Goal: Transaction & Acquisition: Purchase product/service

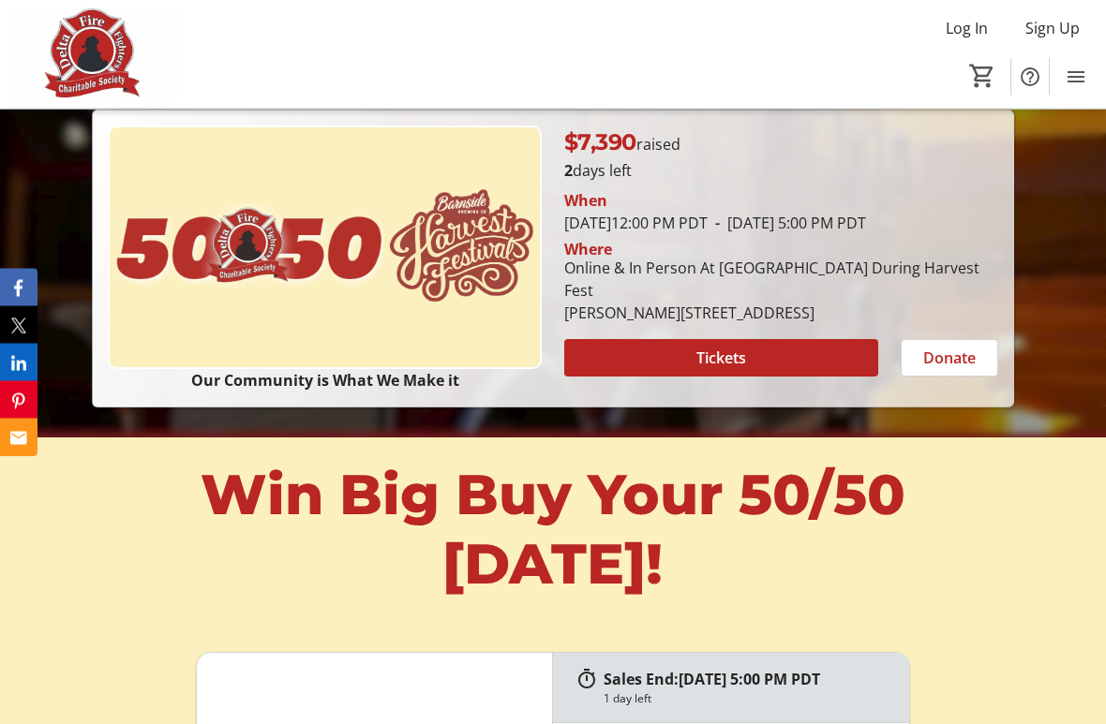
scroll to position [407, 0]
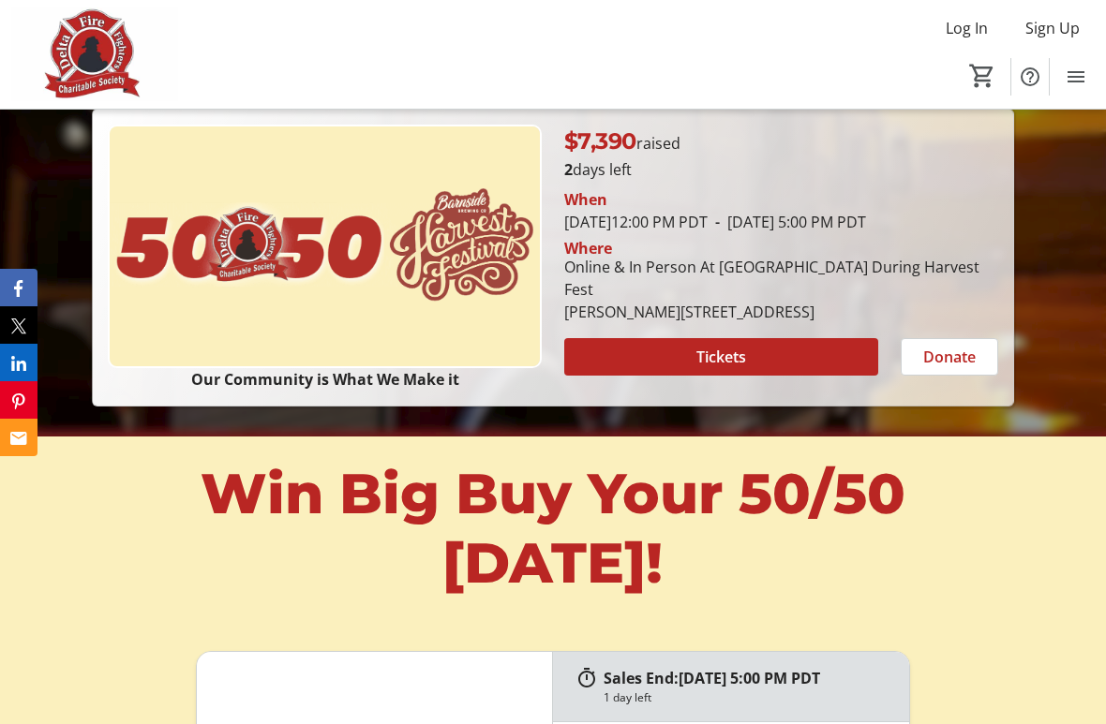
click at [722, 368] on span "Tickets" at bounding box center [721, 357] width 50 height 22
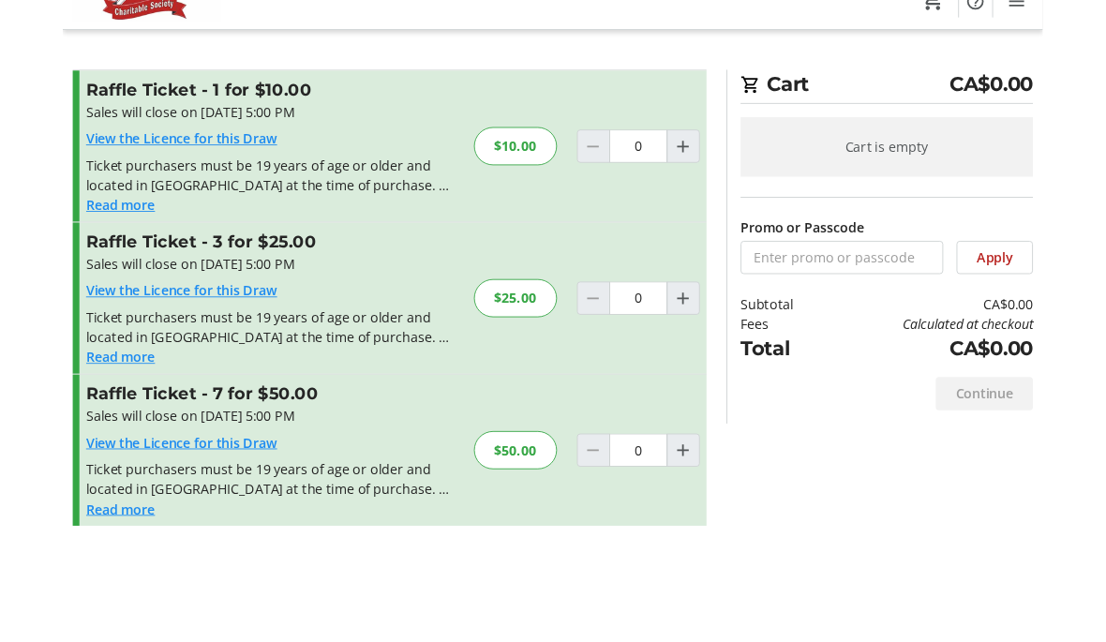
scroll to position [50, 0]
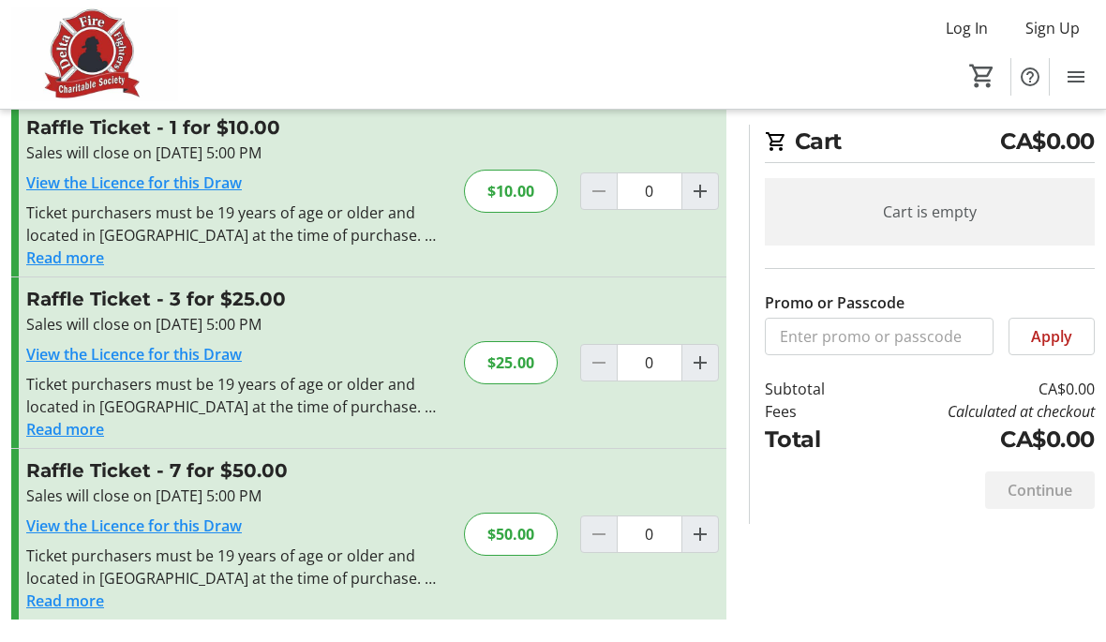
click at [700, 533] on mat-icon "Increment by one" at bounding box center [700, 534] width 22 height 22
type input "1"
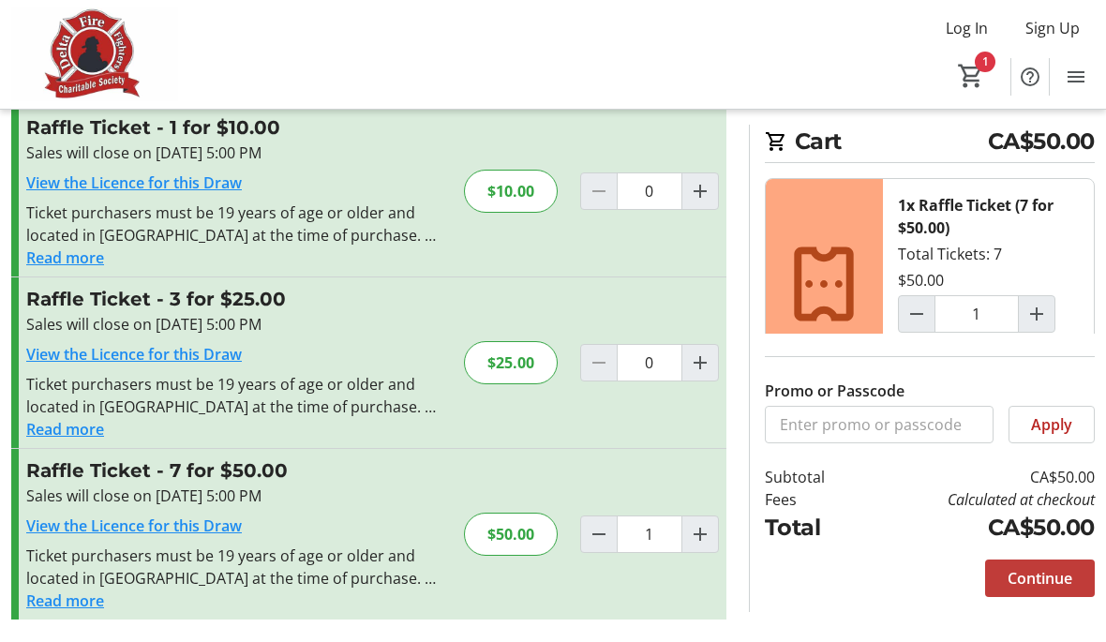
click at [1041, 570] on span "Continue" at bounding box center [1039, 578] width 65 height 22
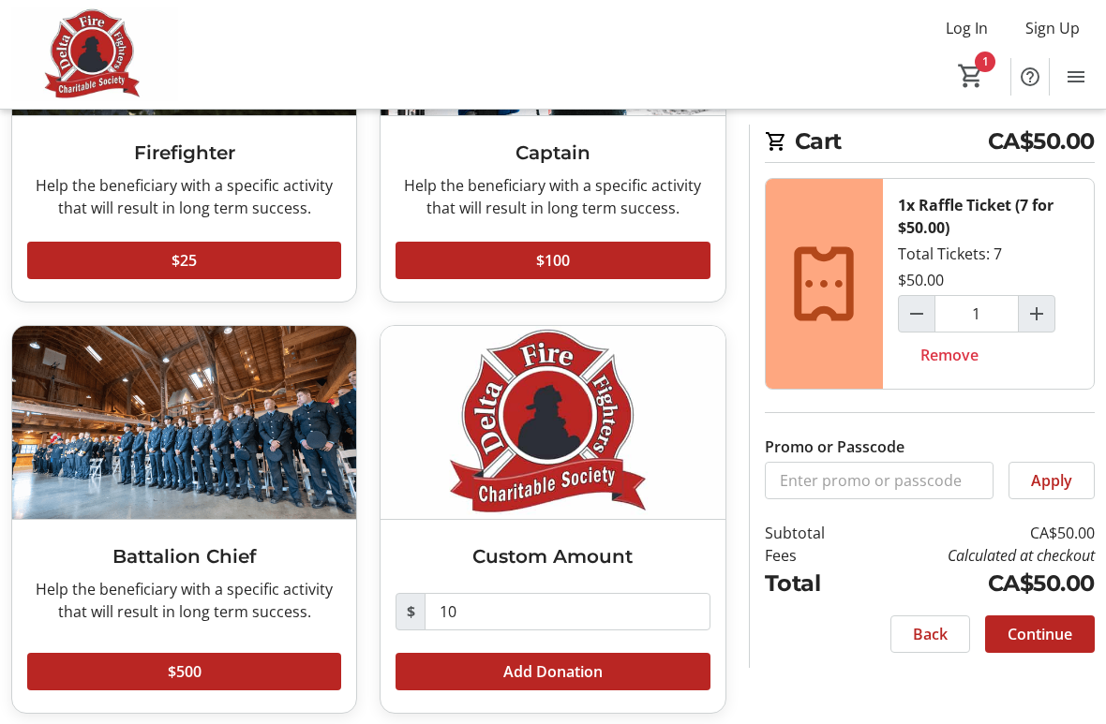
scroll to position [302, 0]
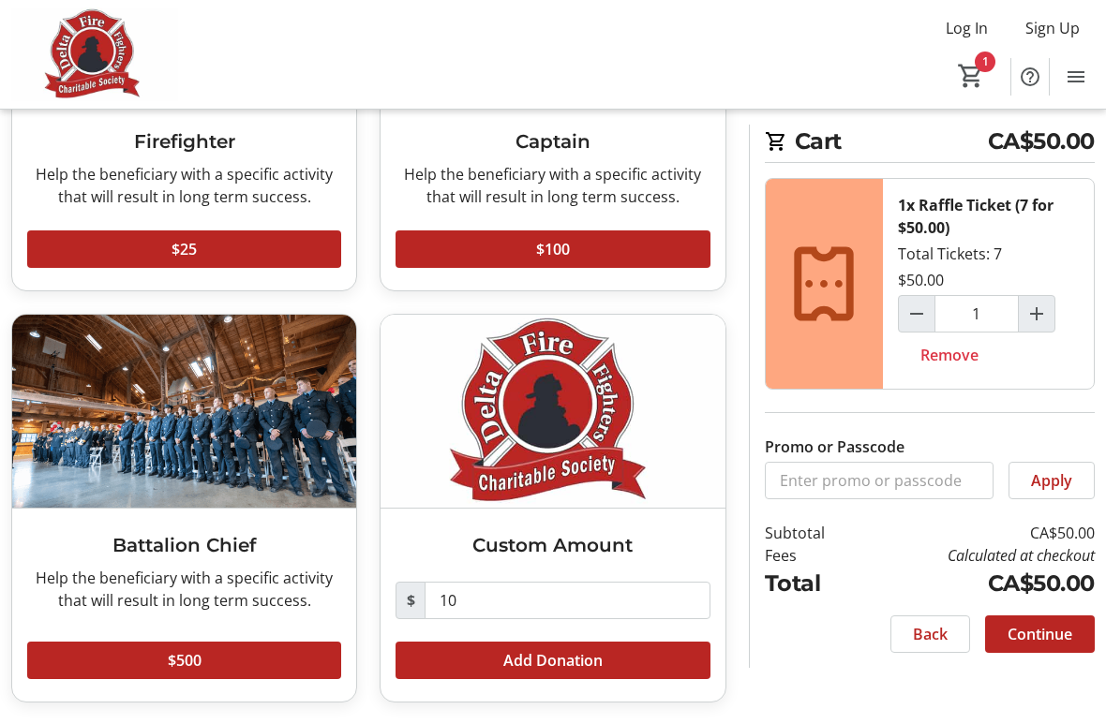
click at [1047, 631] on span "Continue" at bounding box center [1039, 634] width 65 height 22
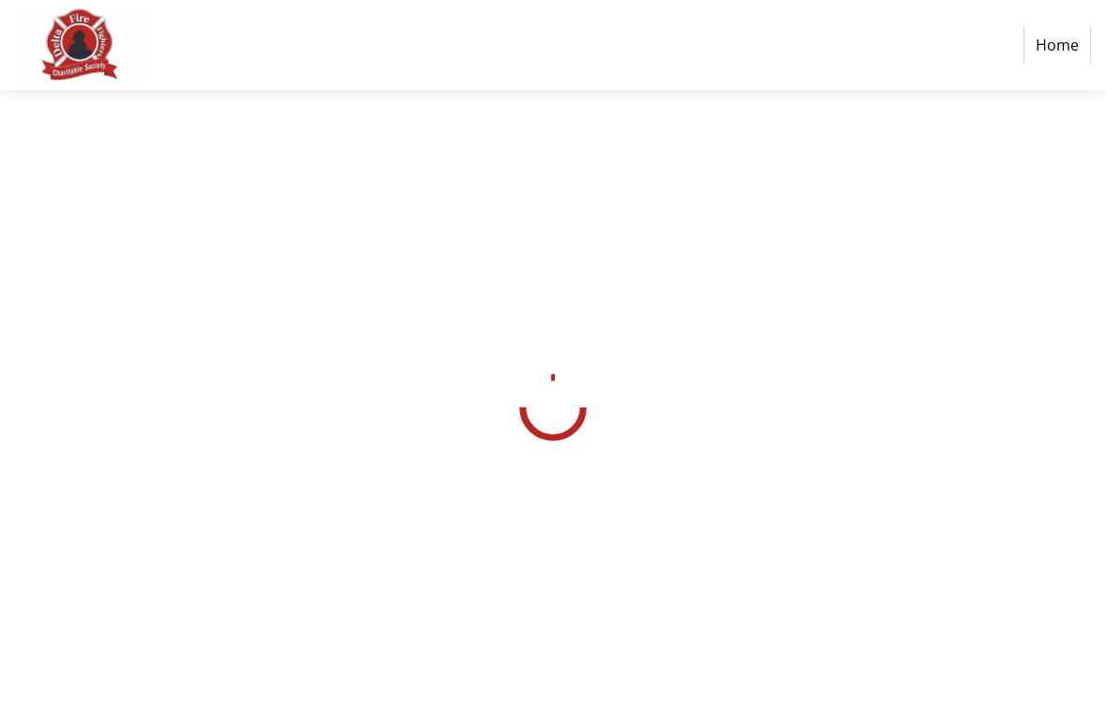
select select "CA"
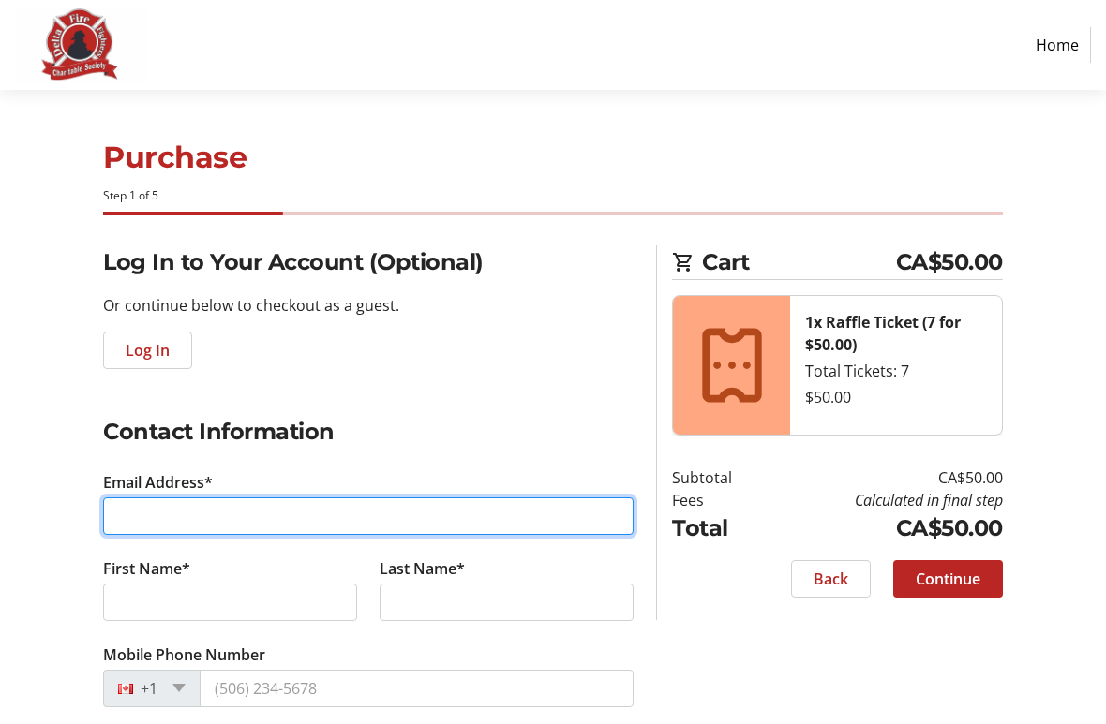
click at [140, 506] on input "Email Address*" at bounding box center [368, 516] width 530 height 37
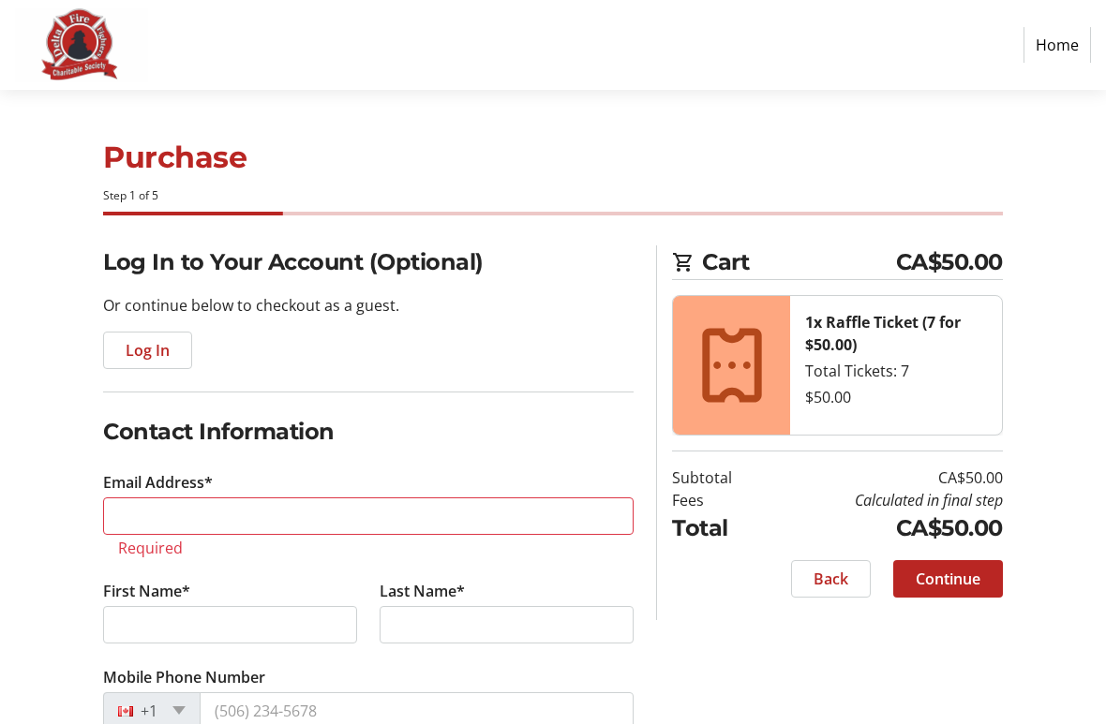
type input "[PHONE_NUMBER]"
select select "BC"
type input "West"
type input "[STREET_ADDRESS]"
type input "[PERSON_NAME]"
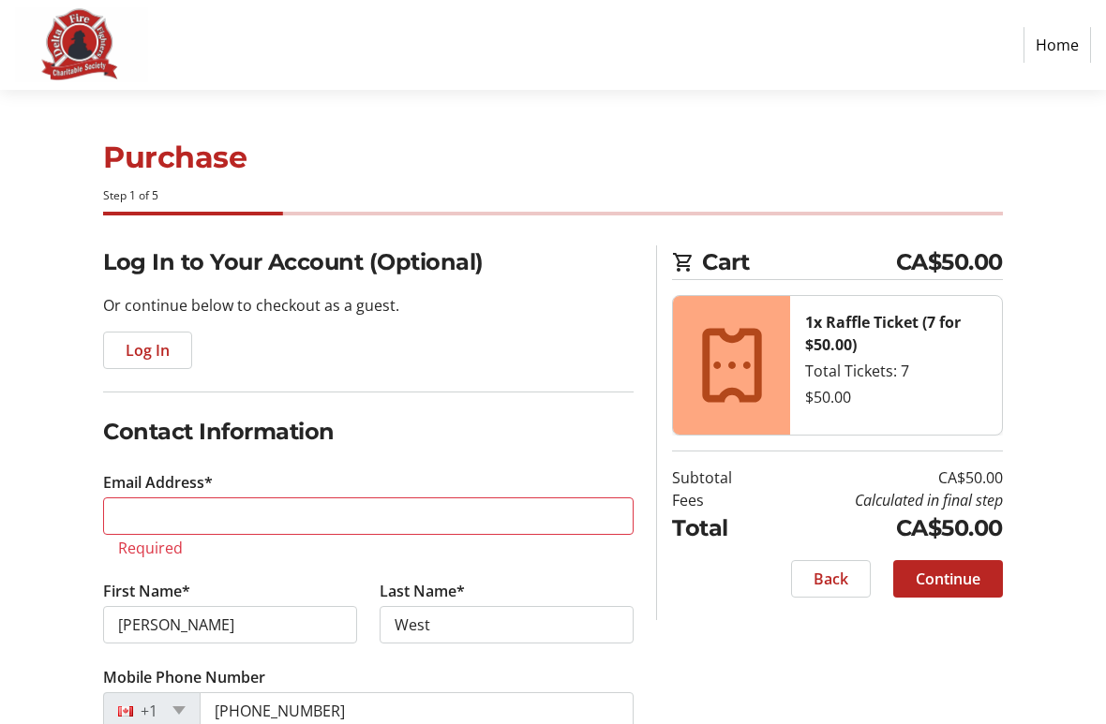
type input "[EMAIL_ADDRESS][DOMAIN_NAME]"
type input "Delta"
type input "V4K 2J8"
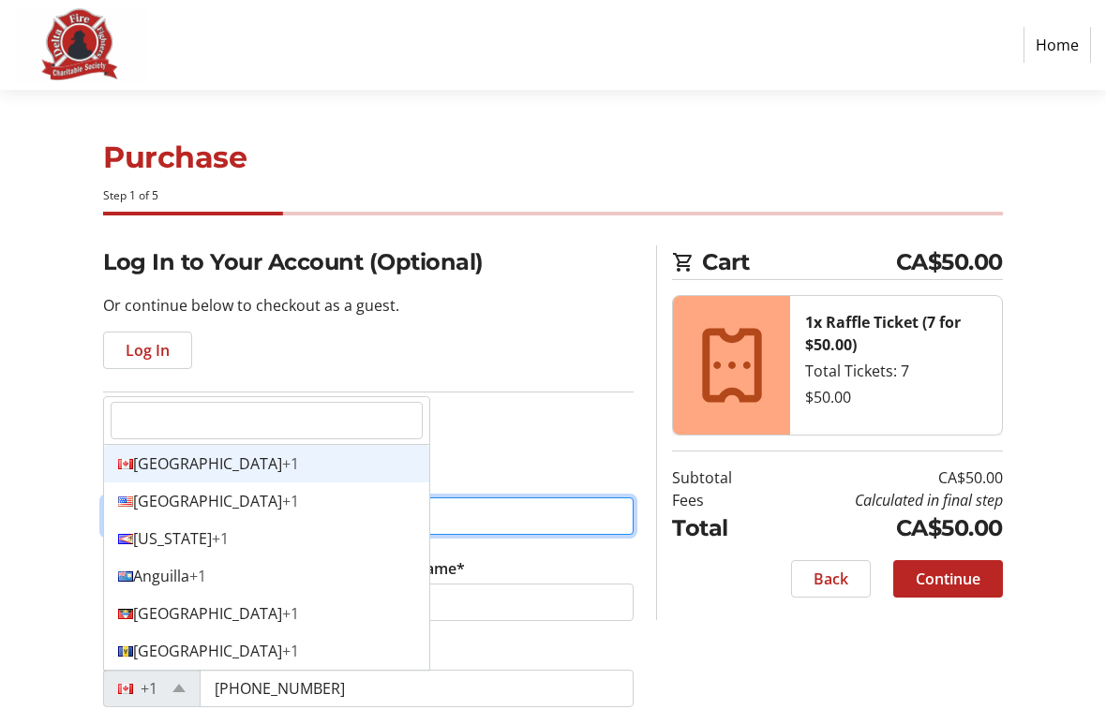
click at [234, 454] on div "Canada +1" at bounding box center [266, 463] width 325 height 37
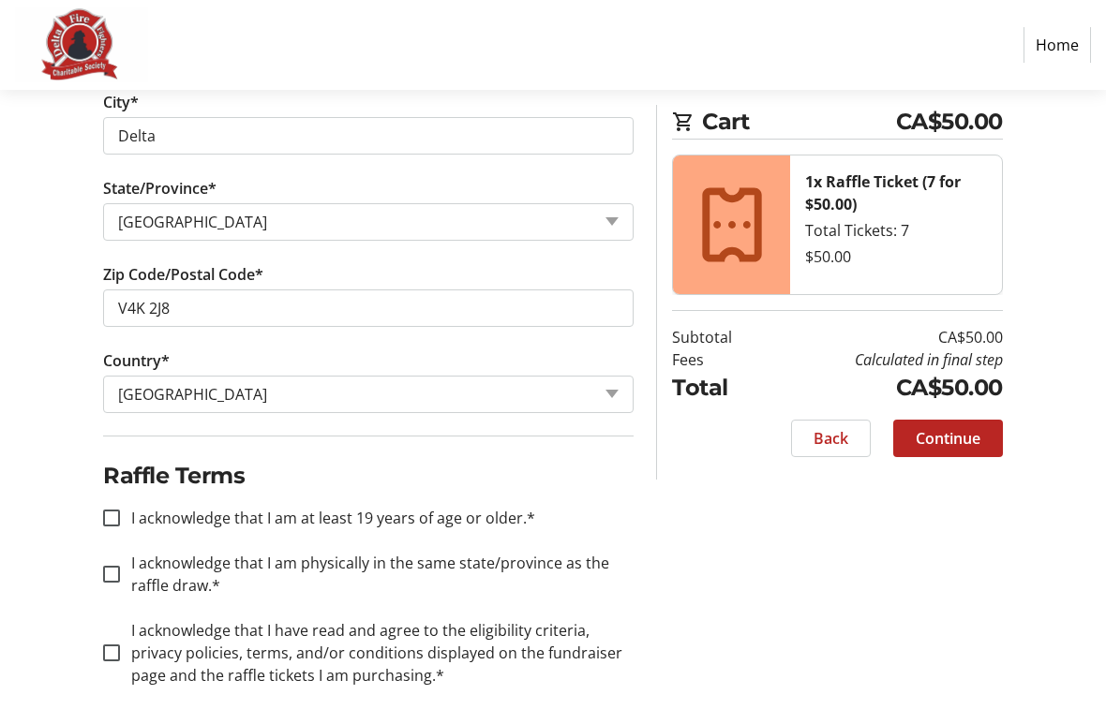
scroll to position [984, 0]
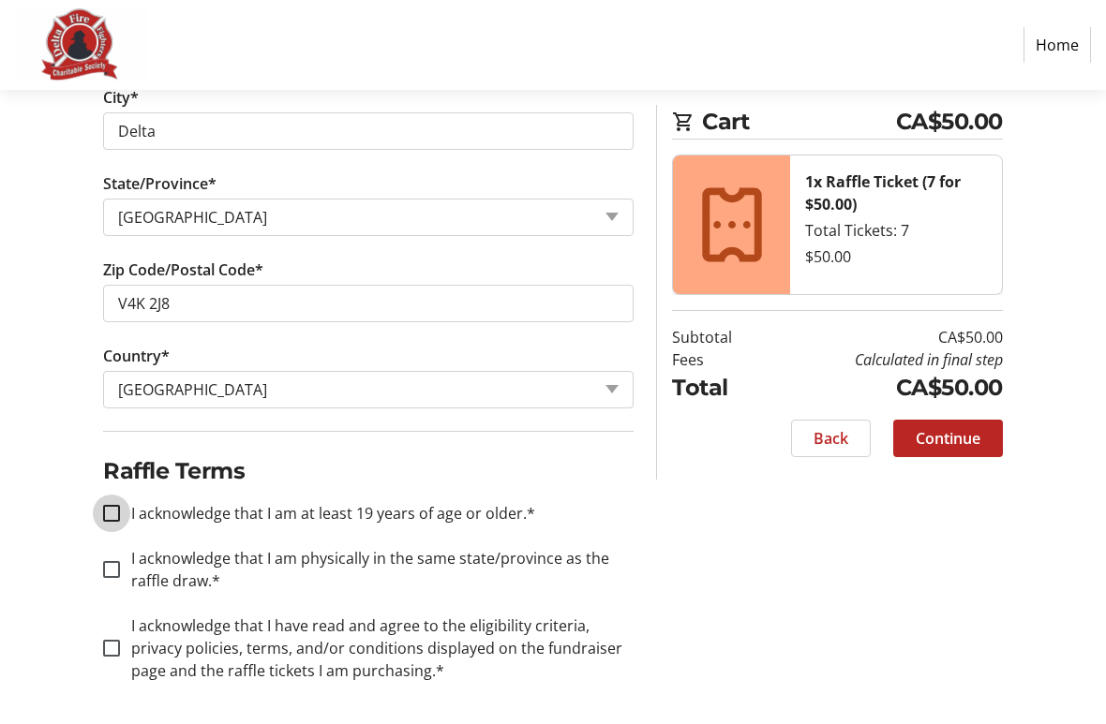
click at [115, 509] on input "I acknowledge that I am at least 19 years of age or older.*" at bounding box center [111, 513] width 17 height 17
checkbox input "true"
click at [119, 567] on input "I acknowledge that I am physically in the same state/province as the raffle dra…" at bounding box center [111, 569] width 17 height 17
checkbox input "true"
click at [117, 641] on input "I acknowledge that I have read and agree to the eligibility criteria, privacy p…" at bounding box center [111, 648] width 17 height 17
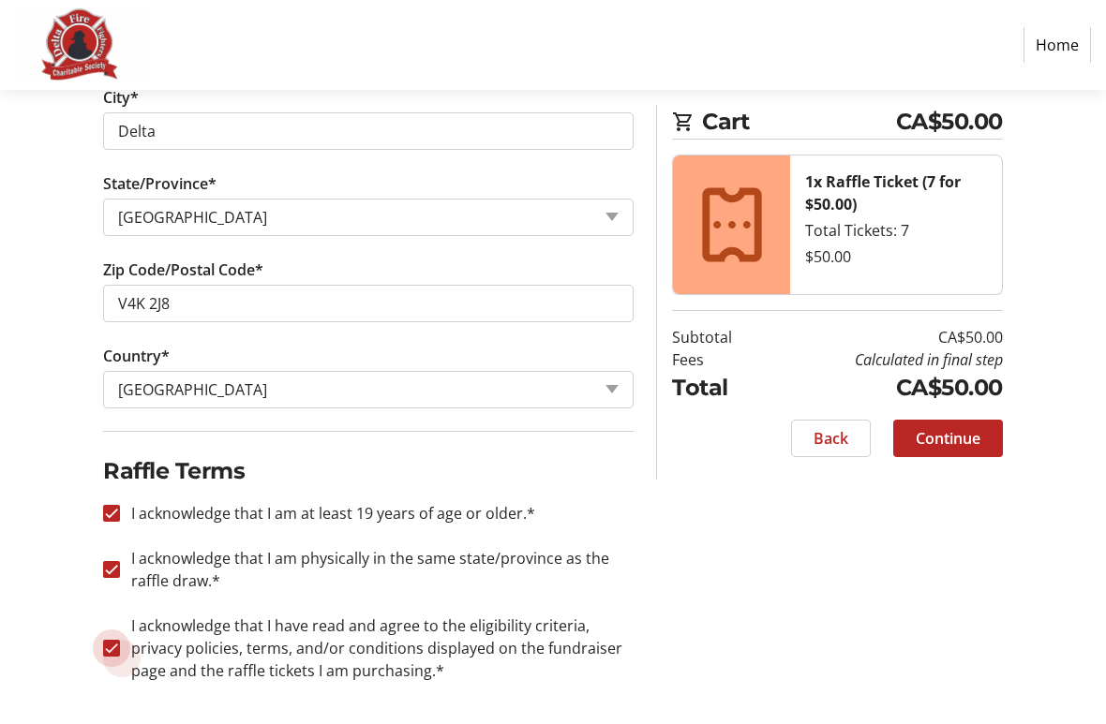
checkbox input "true"
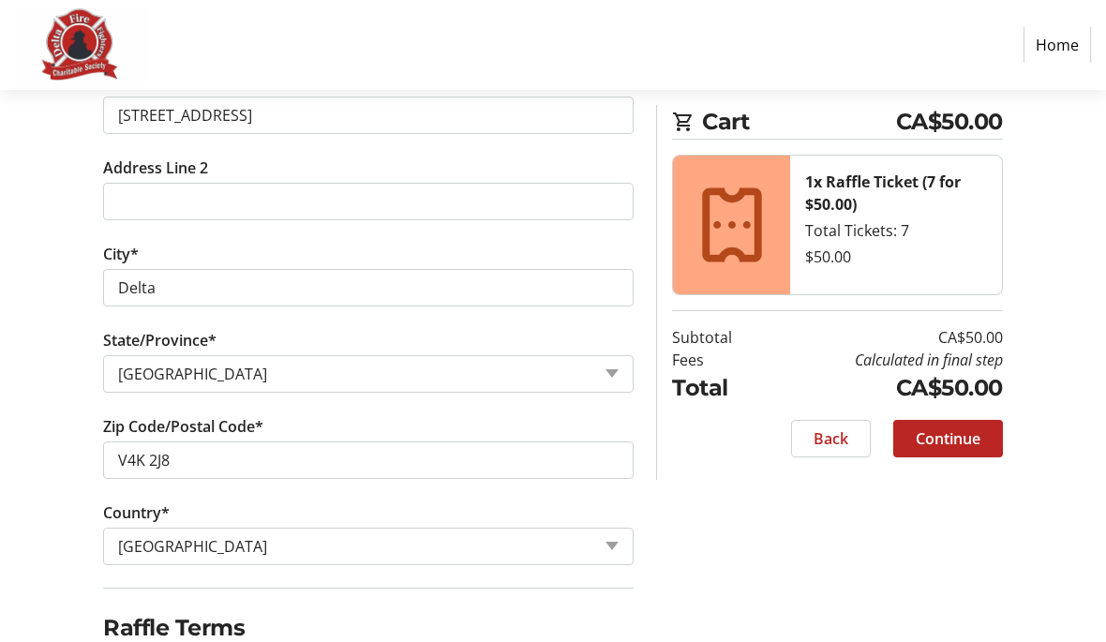
scroll to position [822, 0]
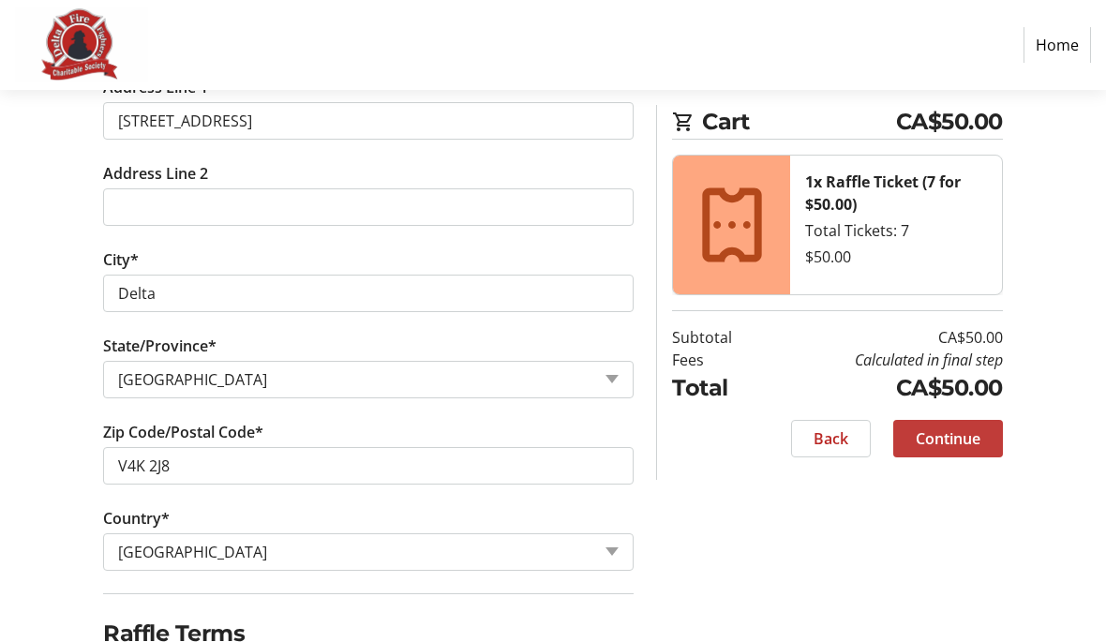
click at [958, 436] on span "Continue" at bounding box center [947, 438] width 65 height 22
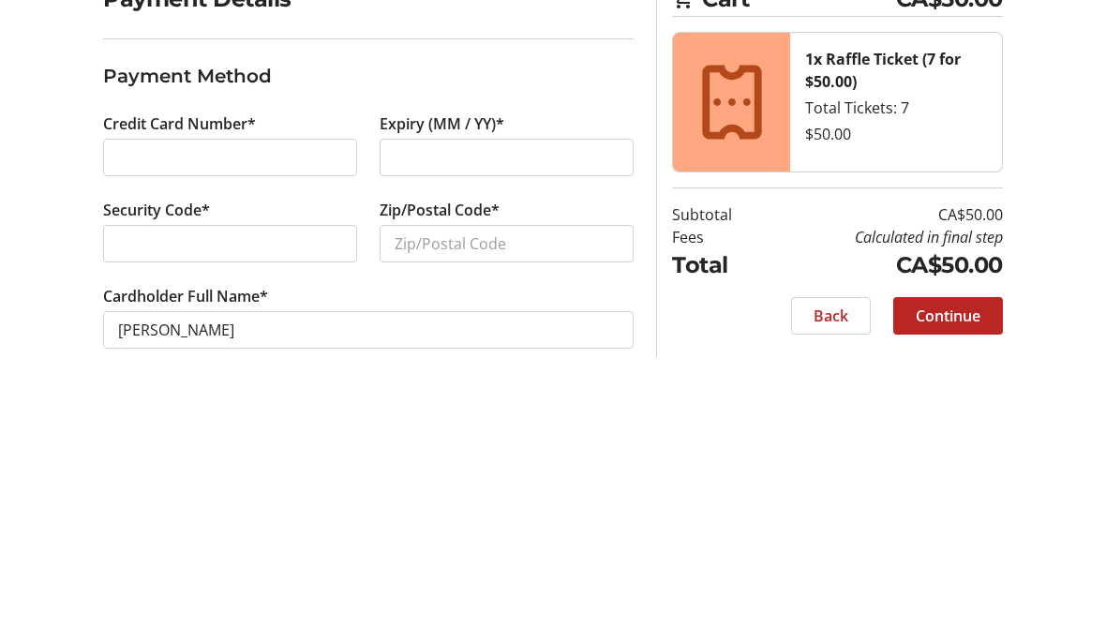
scroll to position [13, 0]
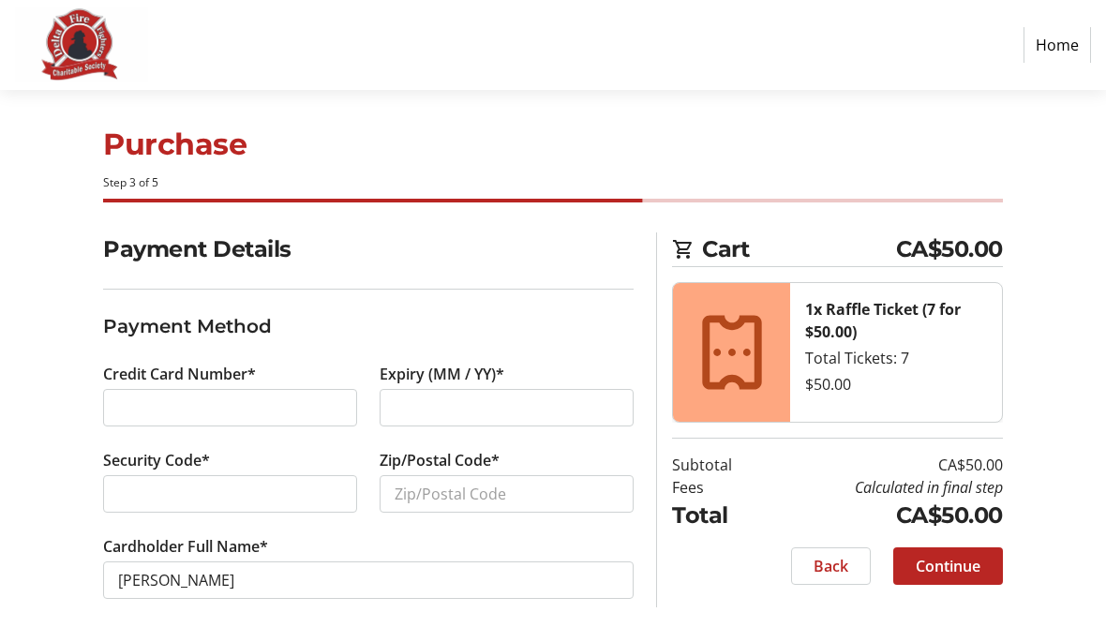
click at [596, 620] on section "Payment Details Payment Method Credit Card Number* Expiry (MM / YY)* Security C…" at bounding box center [368, 437] width 530 height 411
